Goal: Transaction & Acquisition: Purchase product/service

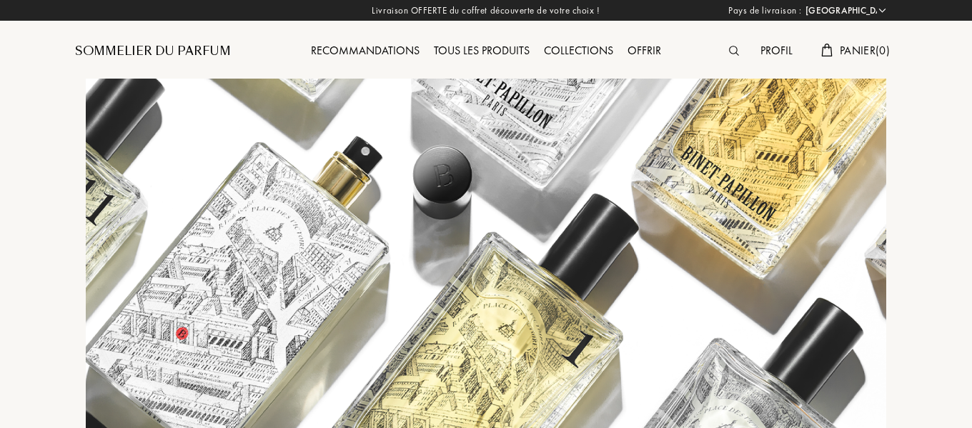
select select "FR"
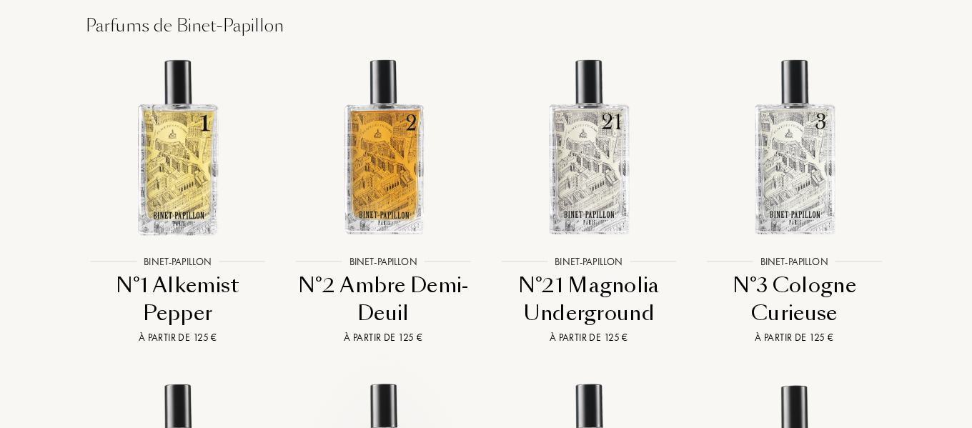
scroll to position [2167, 0]
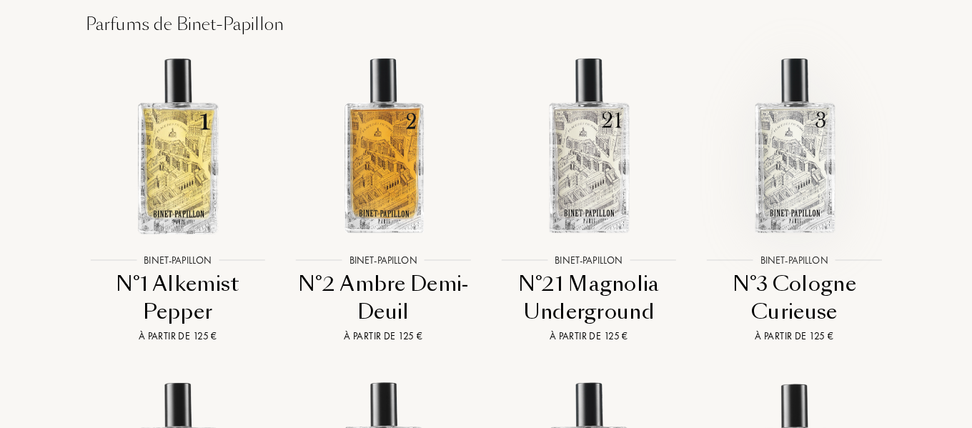
click at [815, 69] on img at bounding box center [794, 145] width 185 height 185
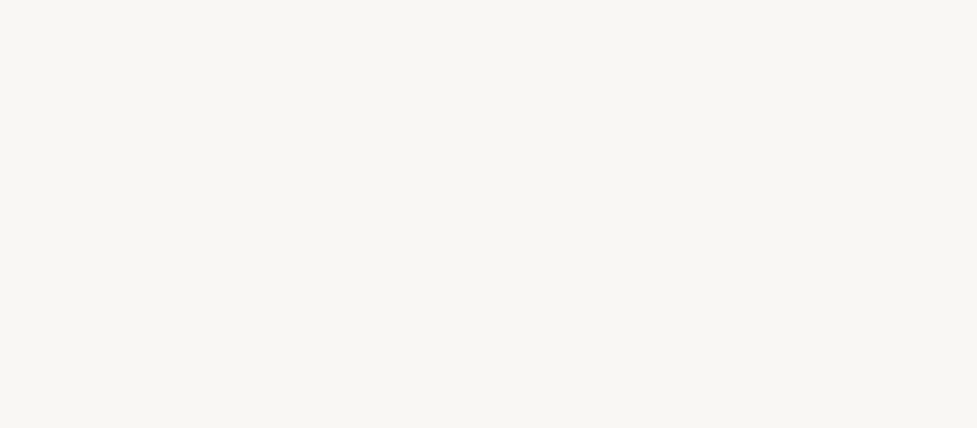
select select "FR"
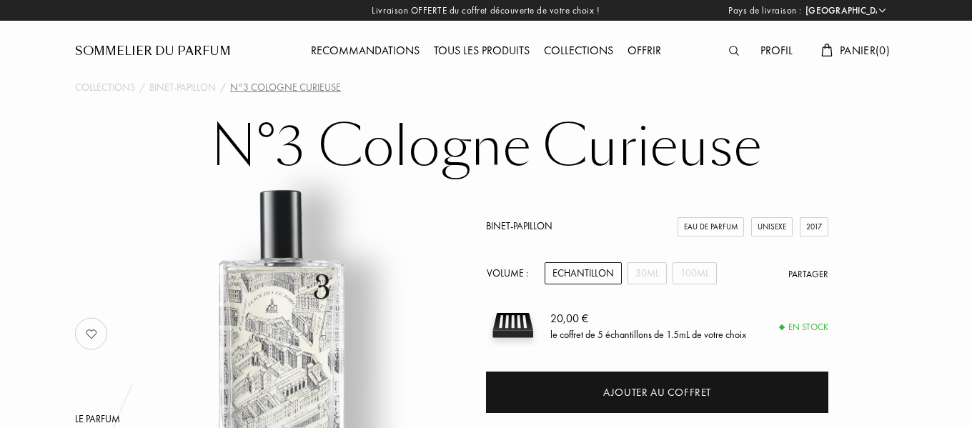
click at [495, 44] on div "Tous les produits" at bounding box center [482, 51] width 110 height 19
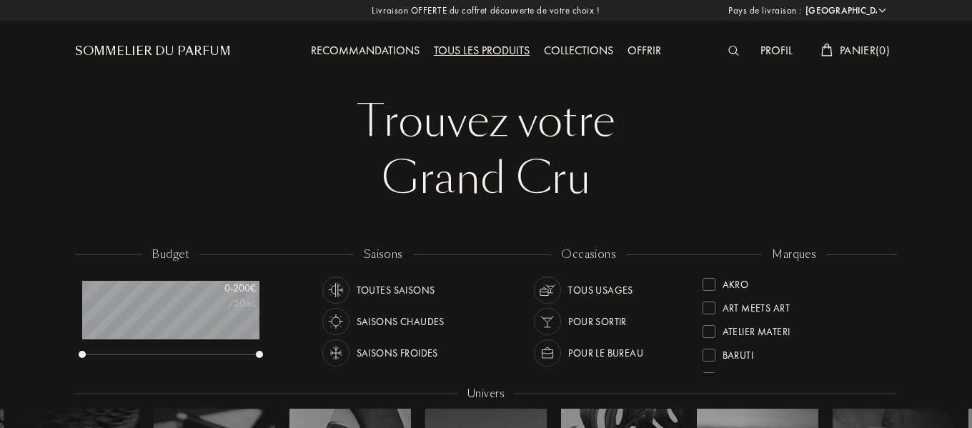
select select "FR"
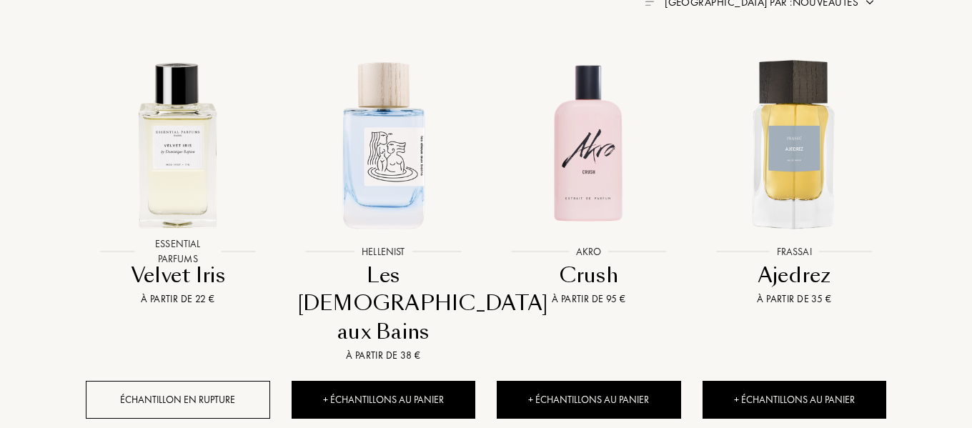
scroll to position [593, 0]
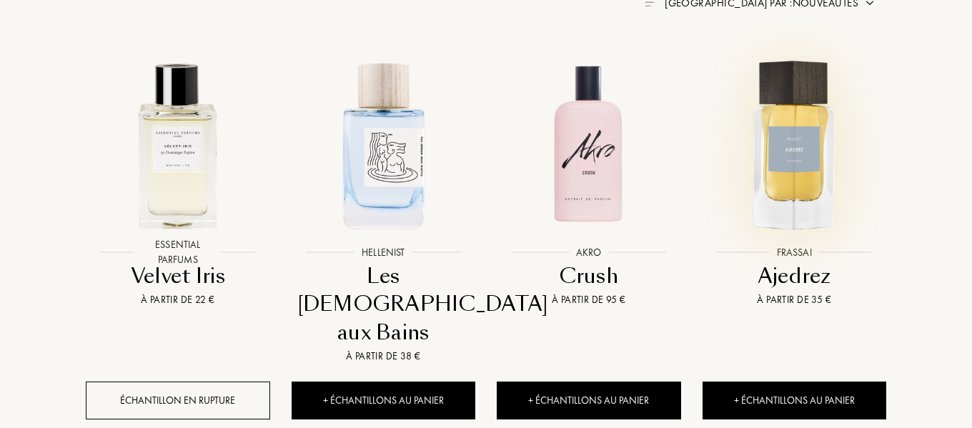
click at [785, 174] on img at bounding box center [794, 144] width 185 height 185
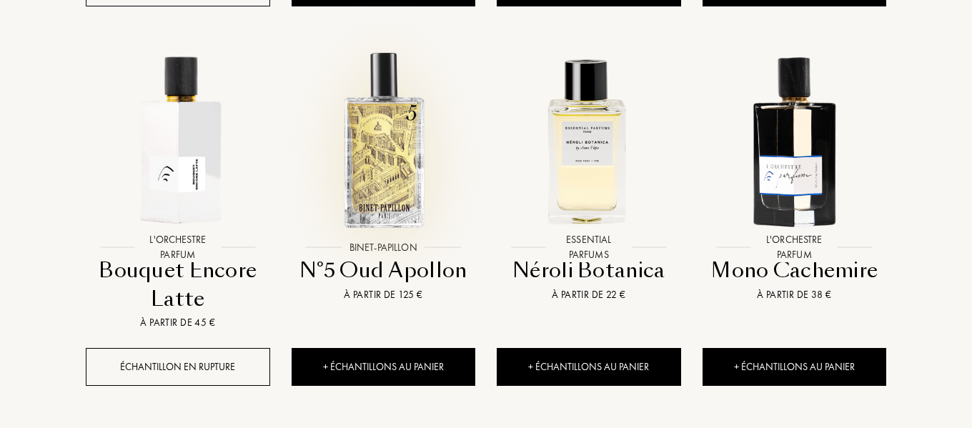
scroll to position [1007, 0]
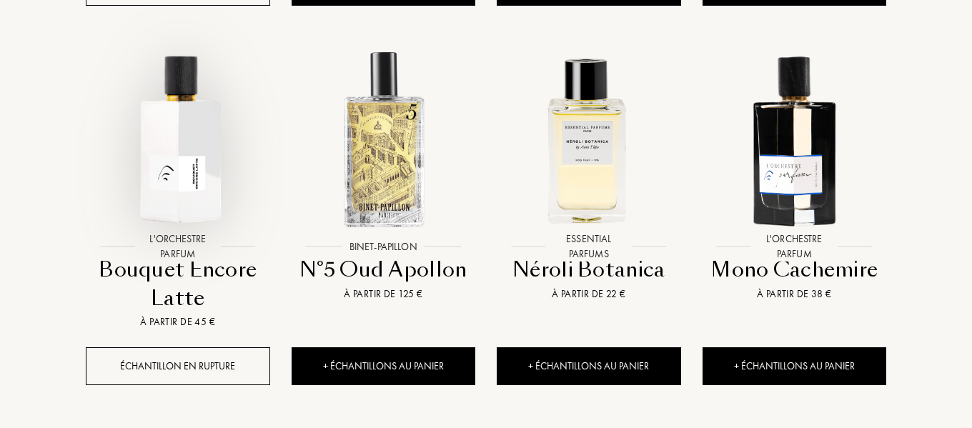
click at [184, 144] on img at bounding box center [177, 138] width 185 height 185
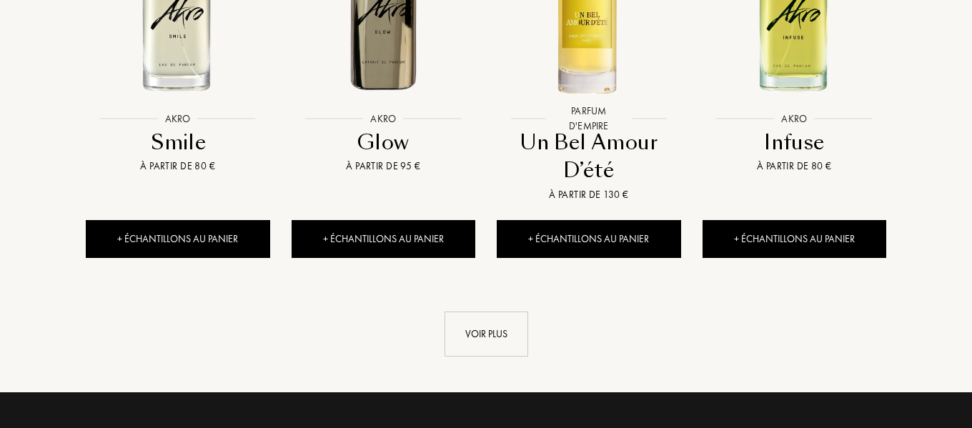
scroll to position [1568, 0]
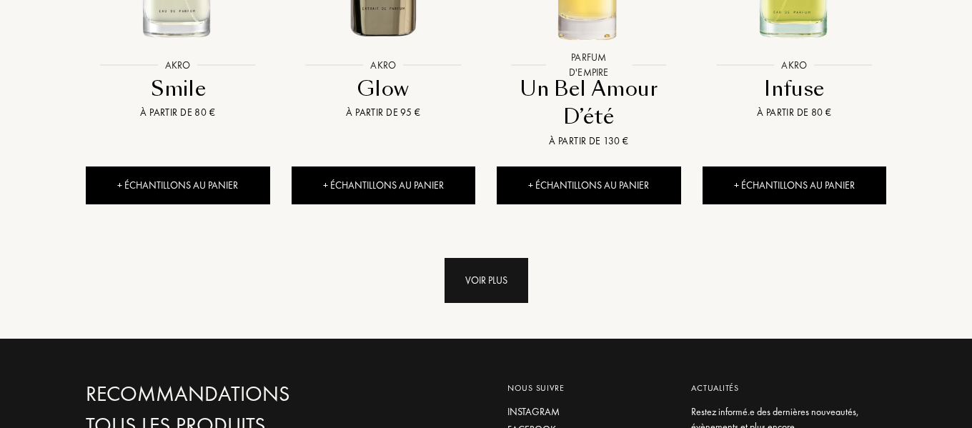
click at [484, 258] on div "Voir plus" at bounding box center [487, 280] width 84 height 45
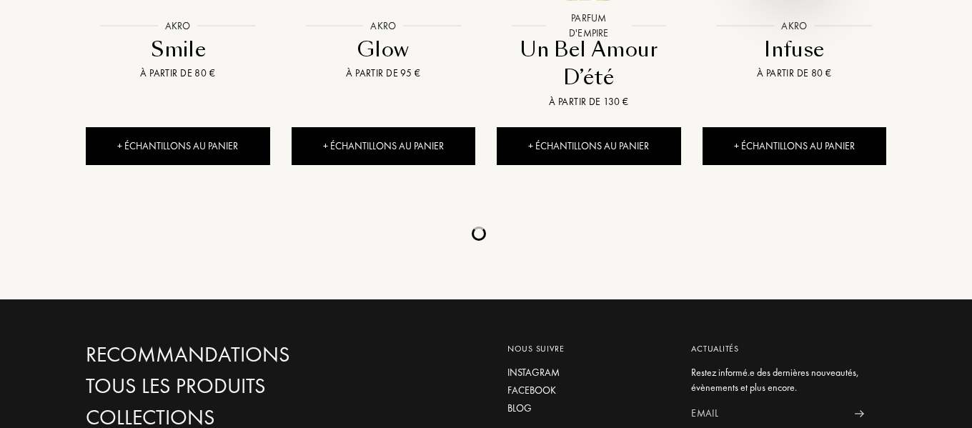
scroll to position [1613, 0]
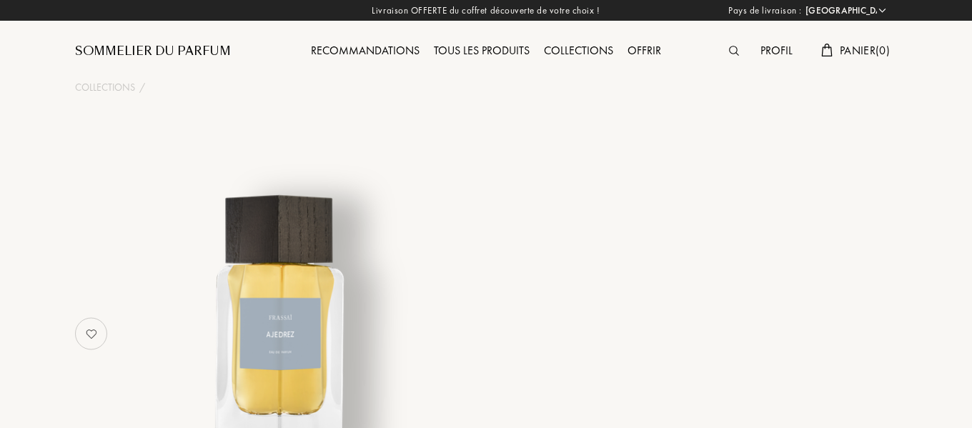
select select "FR"
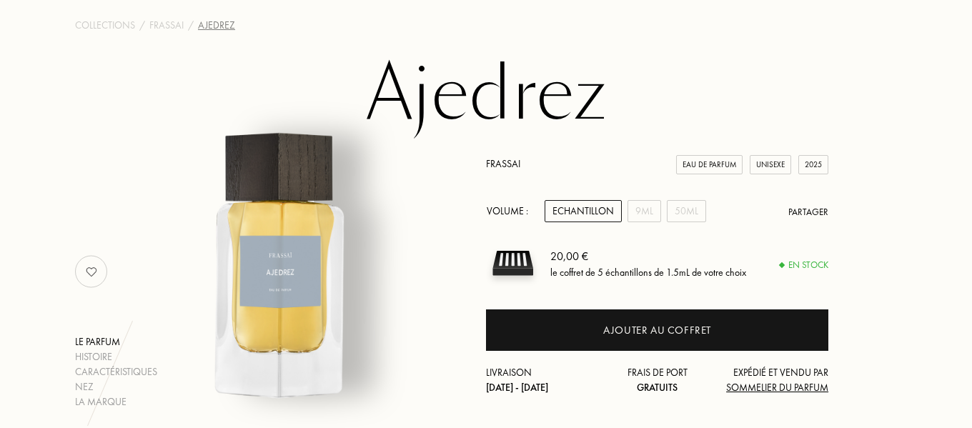
scroll to position [63, 0]
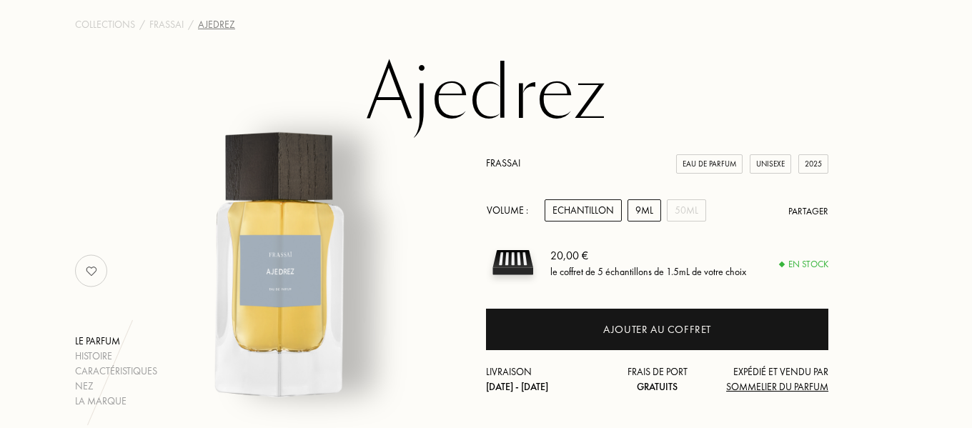
click at [653, 204] on div "9mL" at bounding box center [645, 210] width 34 height 22
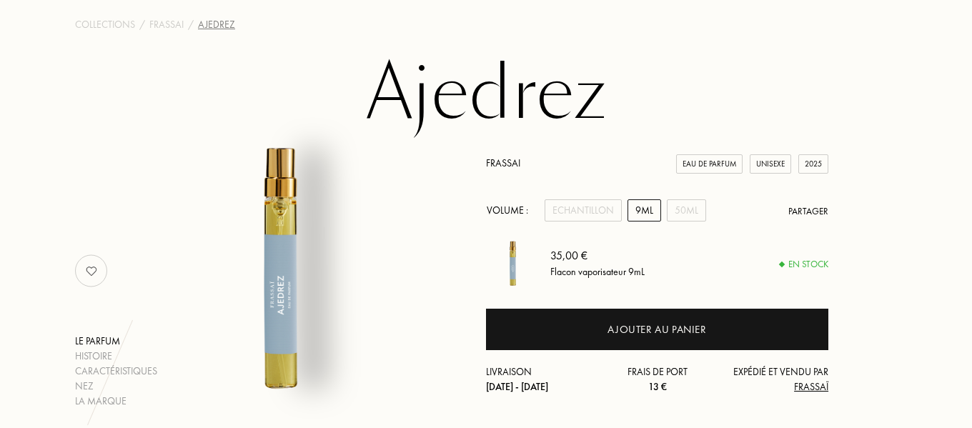
scroll to position [132, 0]
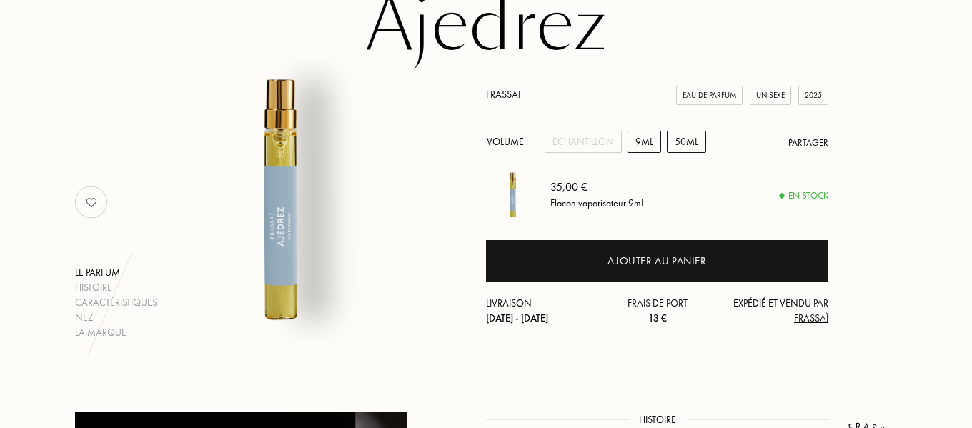
click at [687, 142] on div "50mL" at bounding box center [686, 142] width 39 height 22
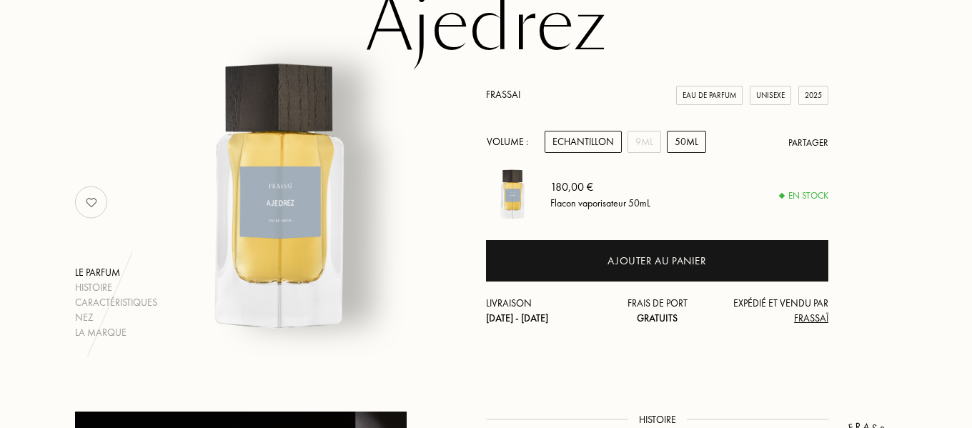
click at [592, 148] on div "Echantillon" at bounding box center [583, 142] width 77 height 22
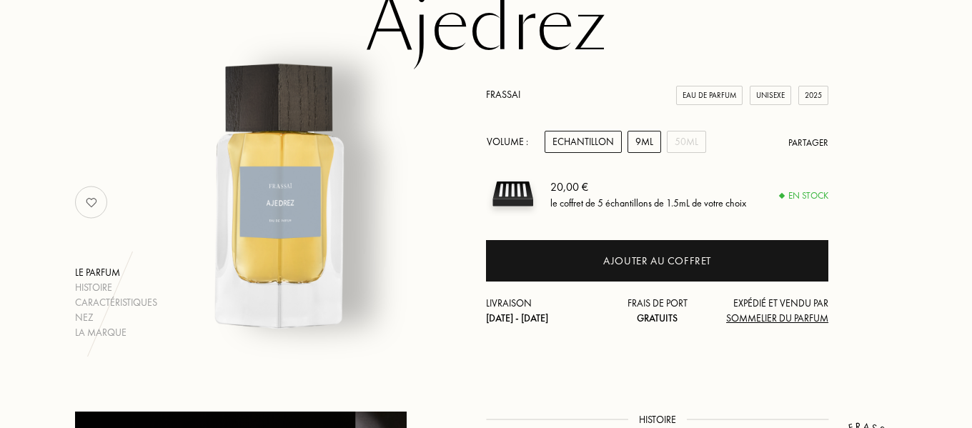
click at [641, 134] on div "9mL" at bounding box center [645, 142] width 34 height 22
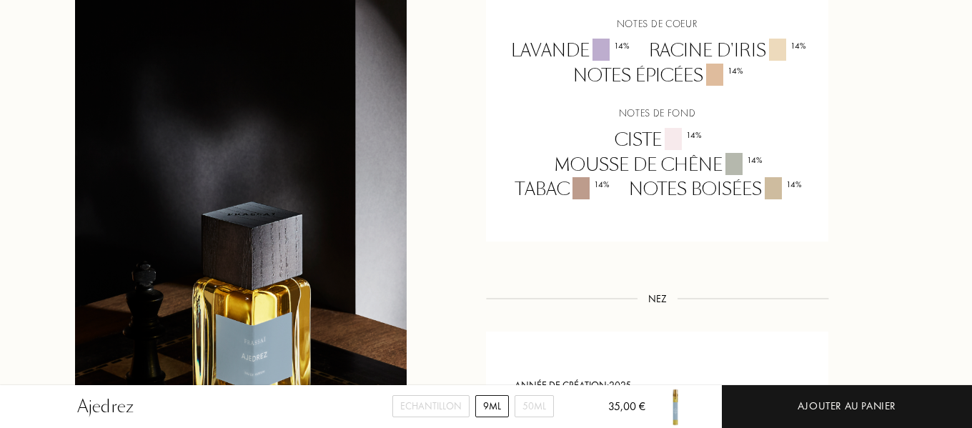
scroll to position [1109, 0]
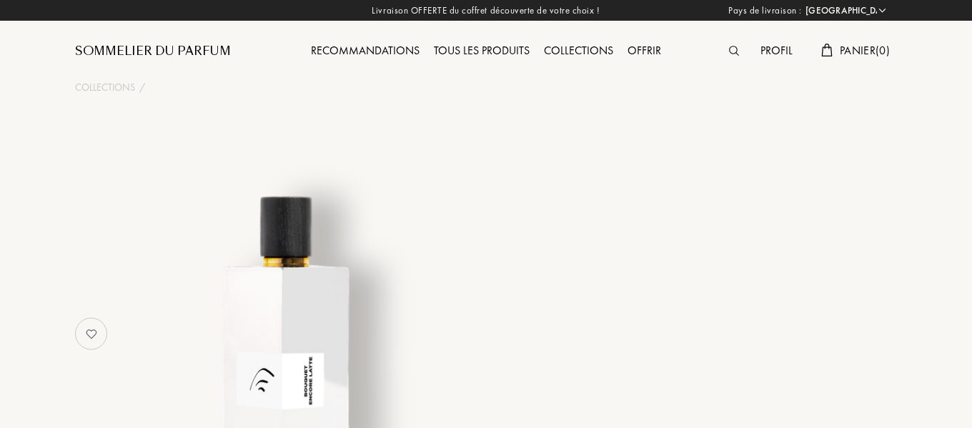
select select "FR"
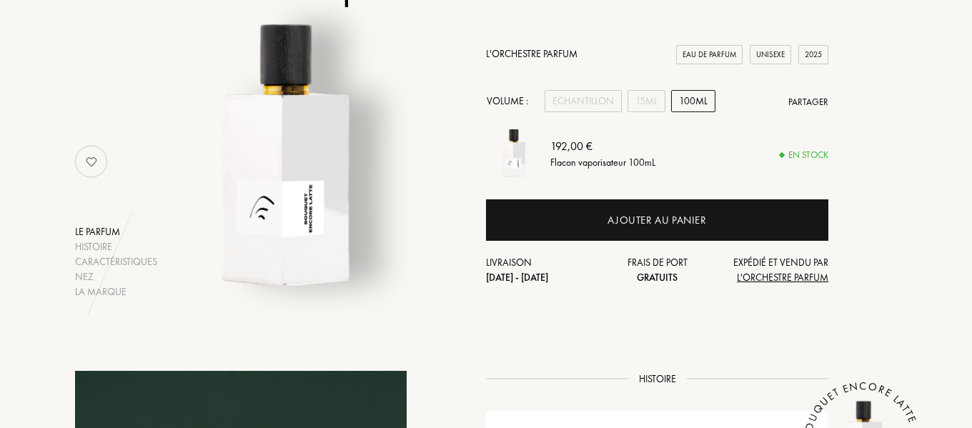
scroll to position [137, 0]
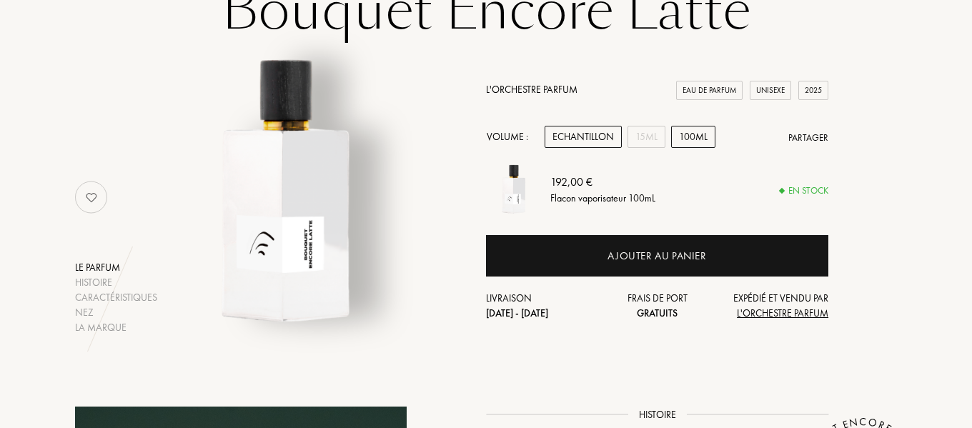
click at [590, 138] on div "Echantillon" at bounding box center [583, 137] width 77 height 22
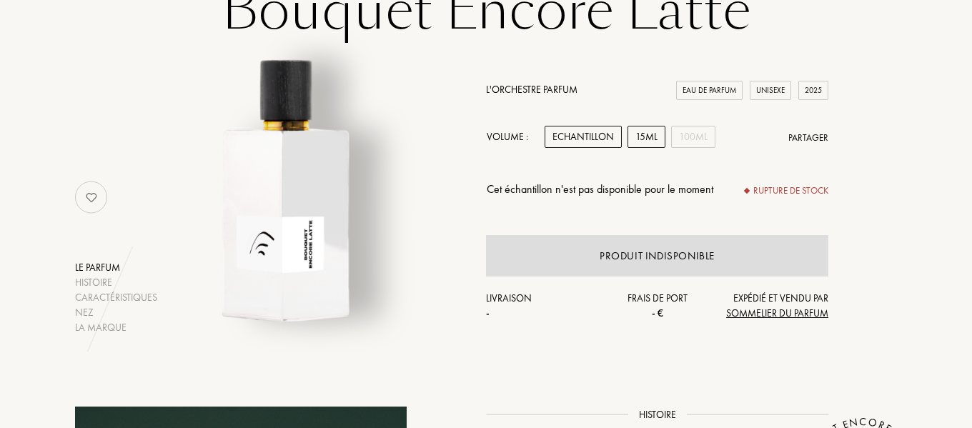
click at [648, 139] on div "15mL" at bounding box center [647, 137] width 38 height 22
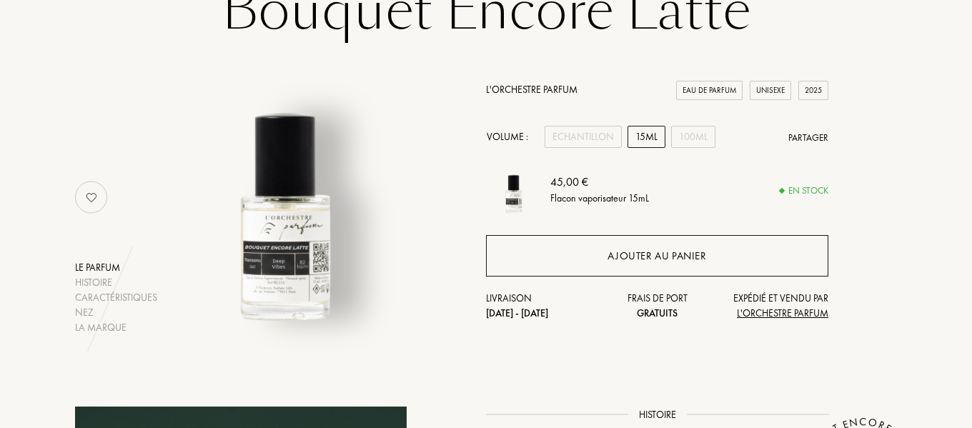
click at [703, 248] on div "Ajouter au panier" at bounding box center [657, 256] width 99 height 16
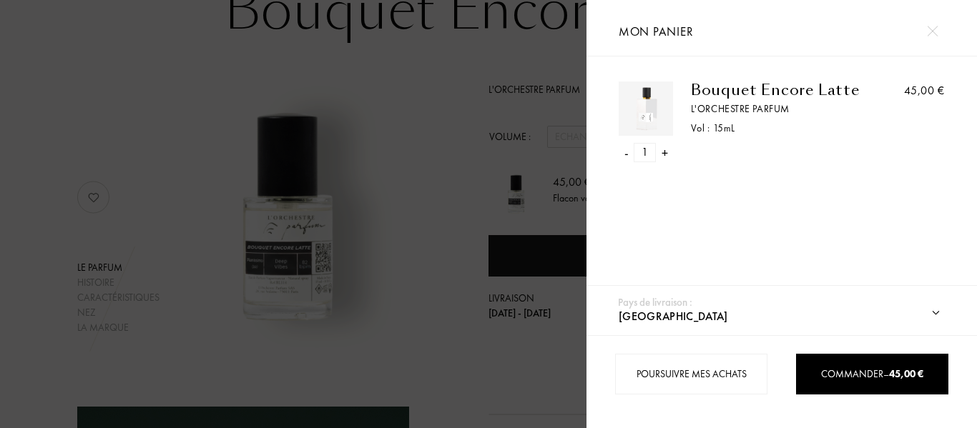
click at [431, 121] on div at bounding box center [293, 214] width 586 height 428
